Goal: Find contact information: Find contact information

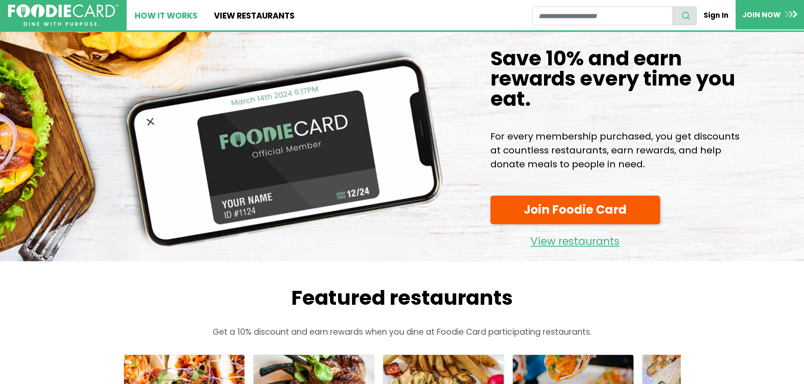
click at [175, 20] on link "How It Works" at bounding box center [166, 15] width 79 height 30
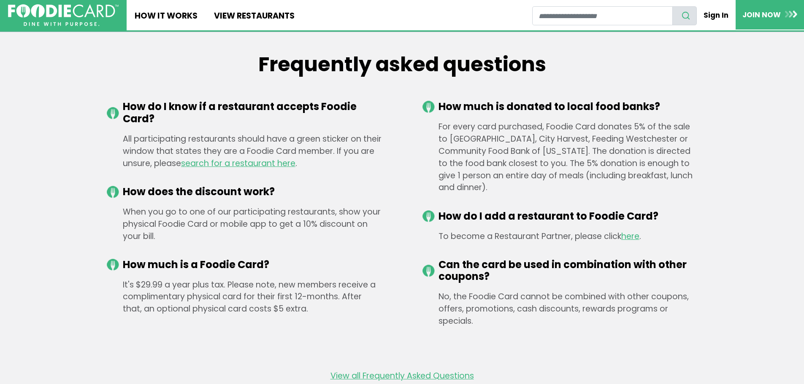
scroll to position [1423, 0]
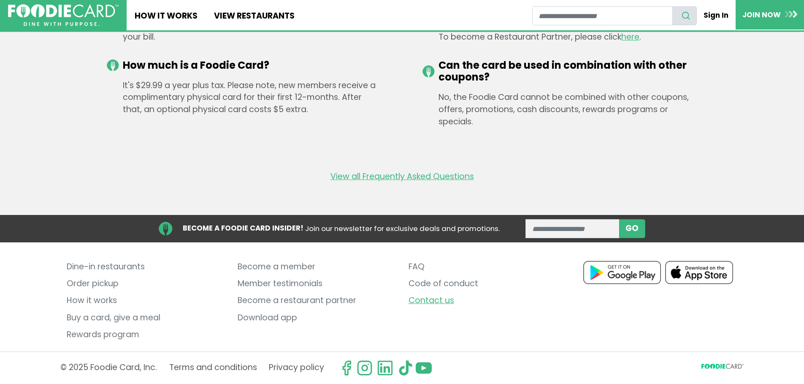
click at [423, 306] on link "Contact us" at bounding box center [487, 301] width 158 height 17
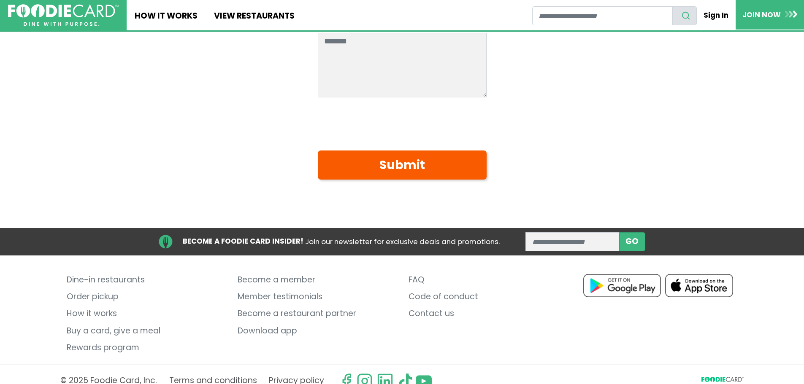
scroll to position [266, 0]
